Goal: Information Seeking & Learning: Learn about a topic

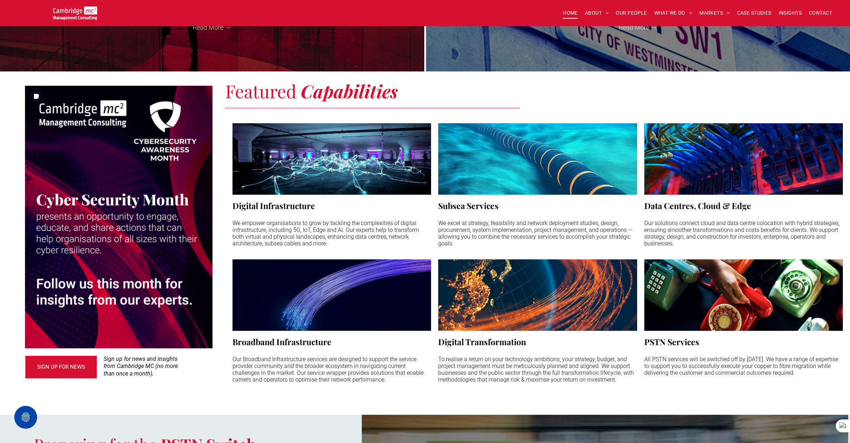
scroll to position [483, 0]
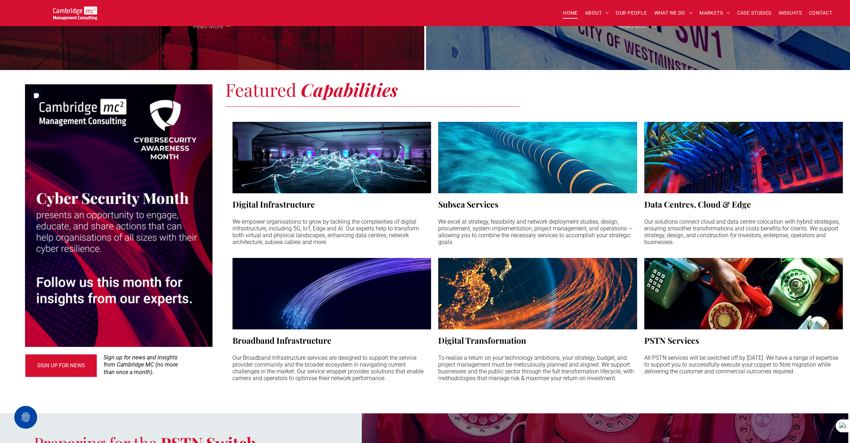
click at [120, 265] on img at bounding box center [119, 215] width 188 height 263
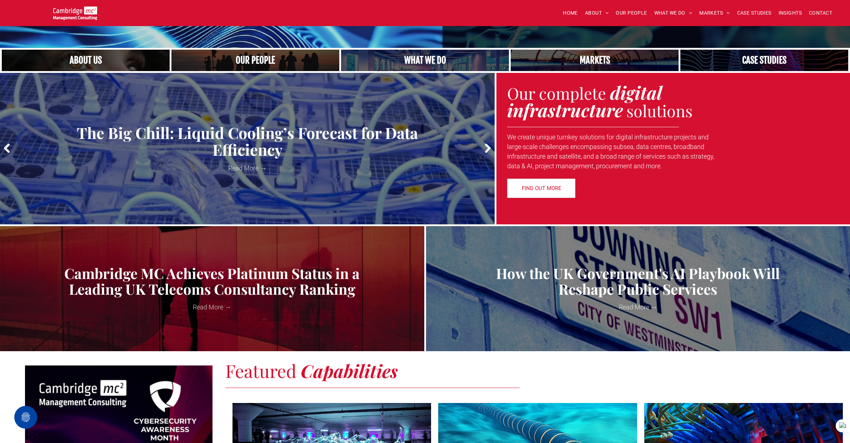
scroll to position [195, 0]
